Goal: Check status: Check status

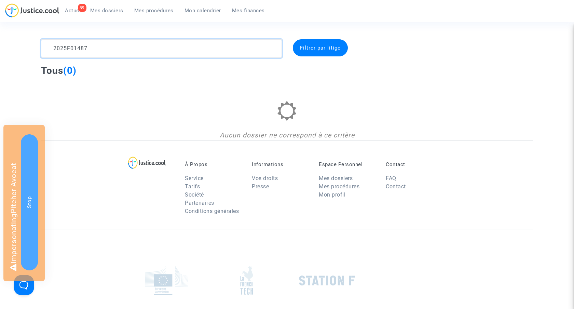
click at [74, 47] on textarea at bounding box center [161, 48] width 241 height 18
paste textarea "EVVZD"
type textarea "EVVZD"
click at [161, 10] on span "Mes procédures" at bounding box center [153, 11] width 39 height 6
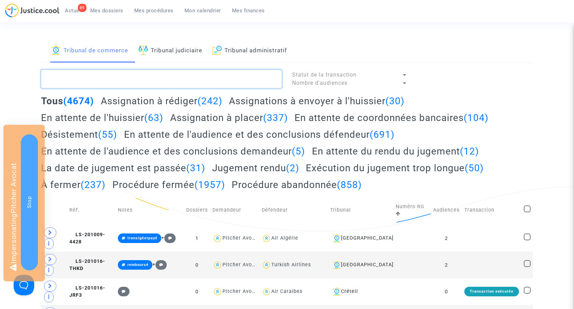
click at [106, 82] on textarea at bounding box center [161, 79] width 241 height 18
paste textarea "EVVZD"
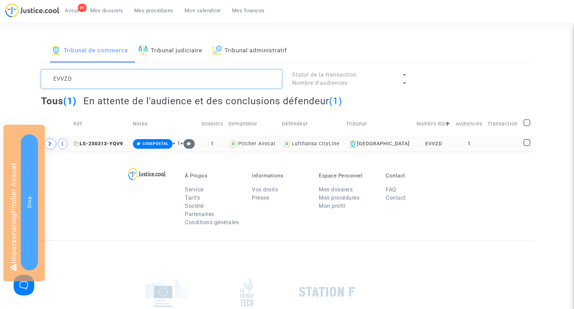
type textarea "EVVZD"
click at [114, 141] on span "LS-250313-YQV9" at bounding box center [98, 144] width 50 height 6
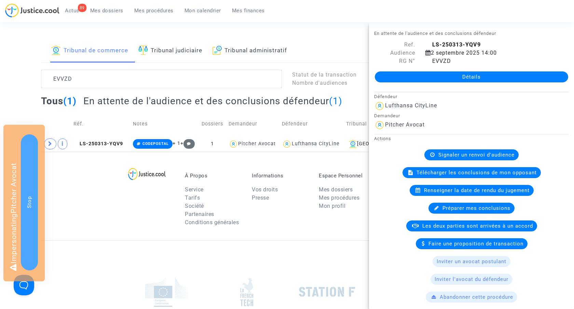
click at [478, 82] on link "Détails" at bounding box center [471, 76] width 193 height 11
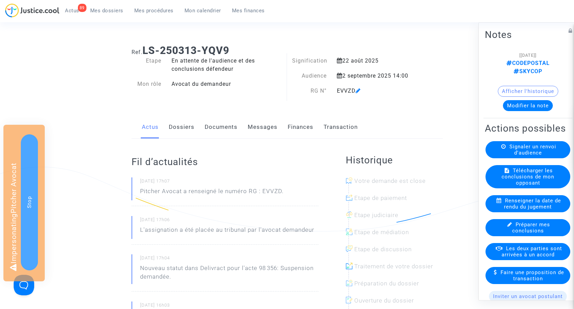
click at [362, 89] on div "EVVZD" at bounding box center [376, 91] width 89 height 8
click at [355, 90] on div "EVVZD" at bounding box center [376, 91] width 89 height 8
click at [357, 90] on icon at bounding box center [357, 90] width 5 height 5
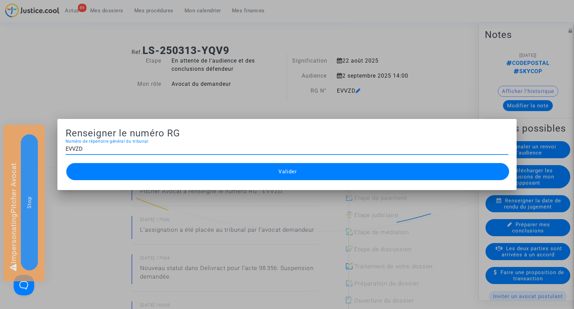
click at [73, 149] on input "EVVZD" at bounding box center [287, 149] width 443 height 6
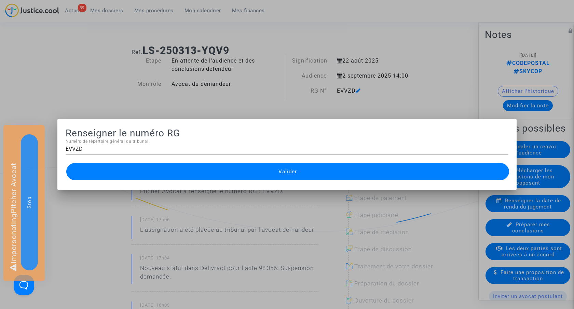
click at [65, 148] on mat-dialog-container "Renseigner le numéro RG EVVZD Numéro de répertoire général du tribunal Valider" at bounding box center [286, 154] width 459 height 71
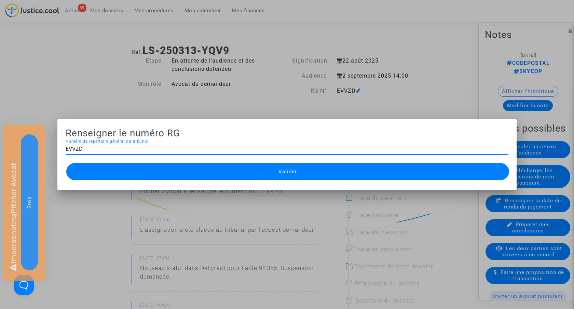
click at [67, 149] on input "EVVZD" at bounding box center [287, 149] width 443 height 6
paste input "2025F01487"
click at [117, 151] on input "2025F01487 (EVVZD" at bounding box center [287, 149] width 443 height 6
type input "2025F01487 (EVVZD)"
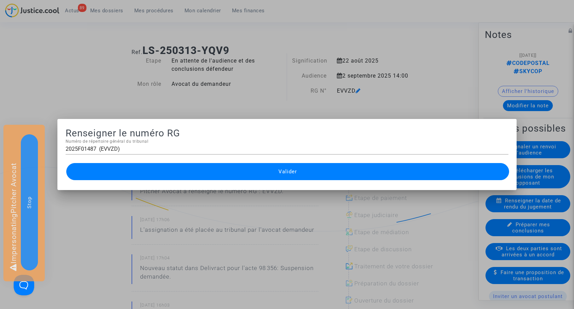
click at [225, 159] on div "2025F01487 (EVVZD) Numéro de répertoire général du tribunal" at bounding box center [287, 150] width 443 height 22
click at [229, 170] on button "Valider" at bounding box center [287, 171] width 443 height 17
